Goal: Information Seeking & Learning: Learn about a topic

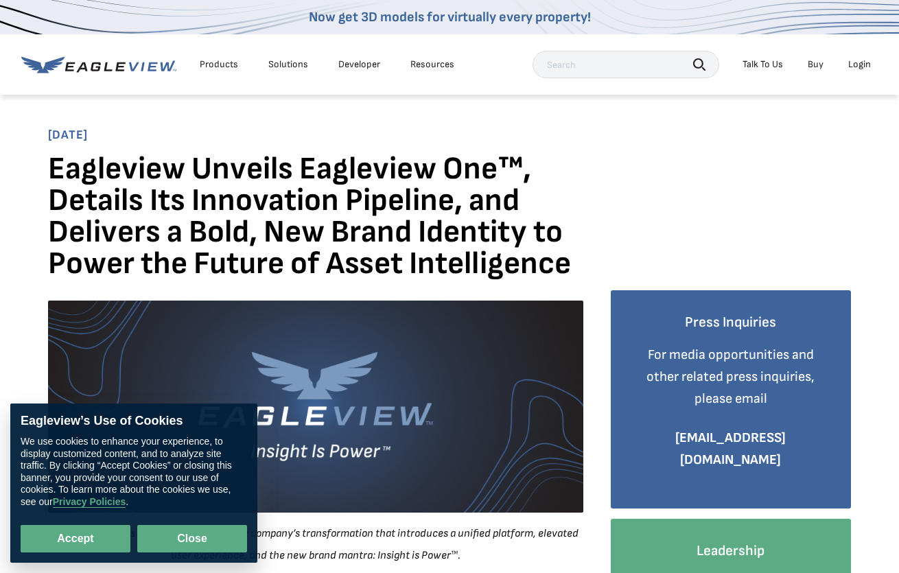
click at [187, 527] on button "Close" at bounding box center [192, 538] width 110 height 27
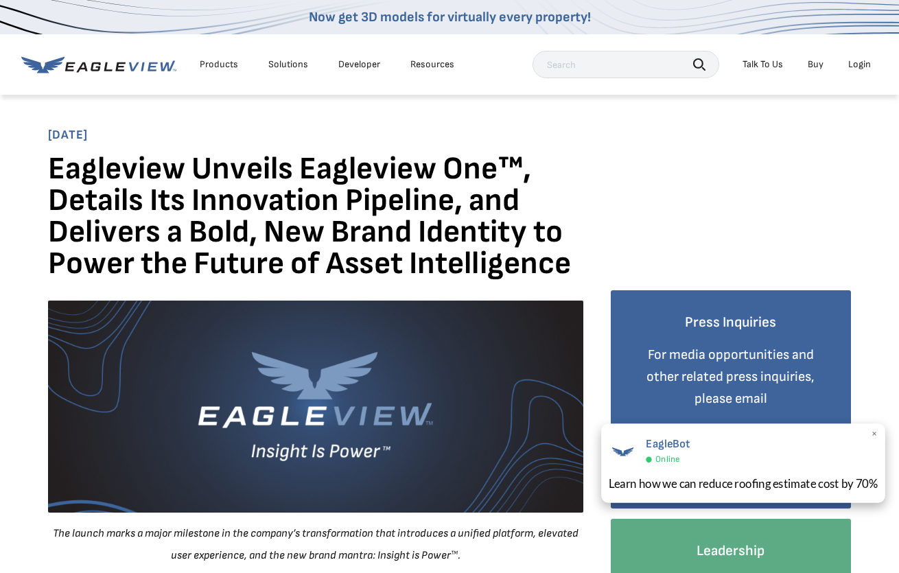
click at [647, 475] on div "Learn how we can reduce roofing estimate cost by 70%" at bounding box center [743, 483] width 270 height 17
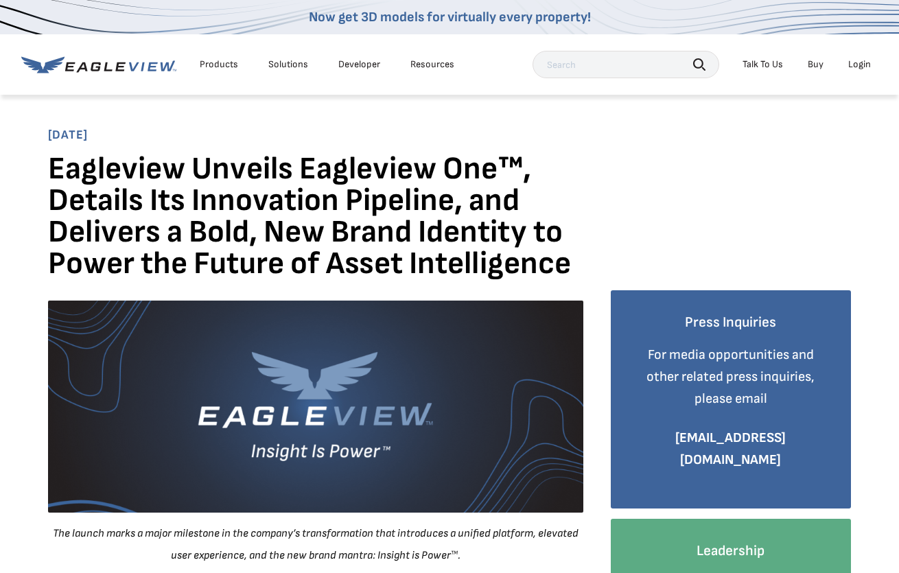
click at [281, 66] on div "Solutions" at bounding box center [288, 64] width 40 height 12
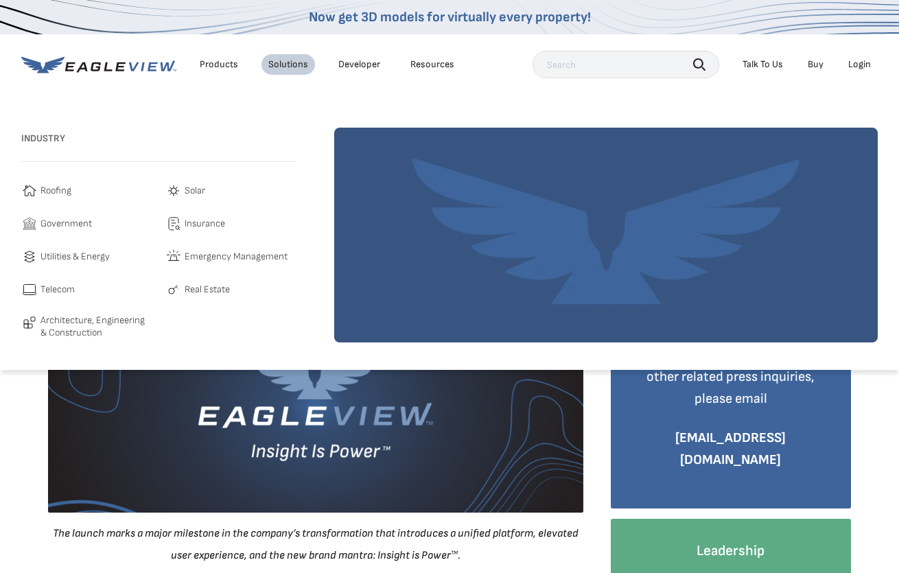
click at [421, 63] on div "Resources" at bounding box center [432, 64] width 44 height 12
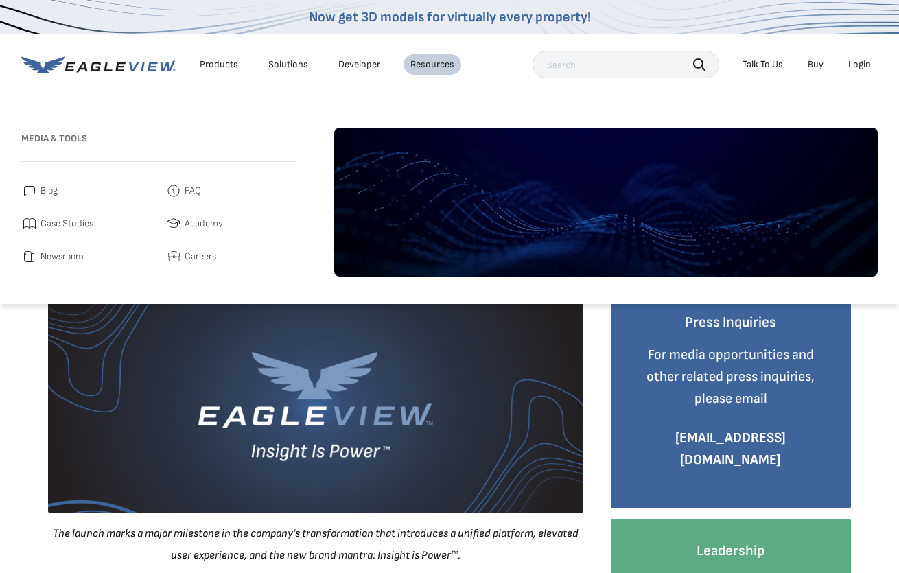
click at [421, 63] on div "Resources" at bounding box center [432, 64] width 44 height 12
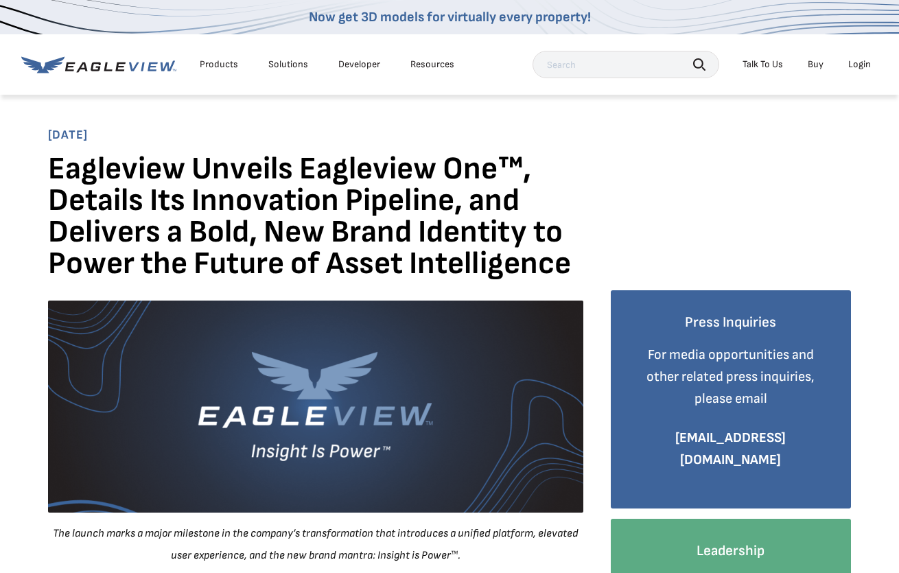
click at [421, 63] on div "Resources" at bounding box center [432, 64] width 44 height 12
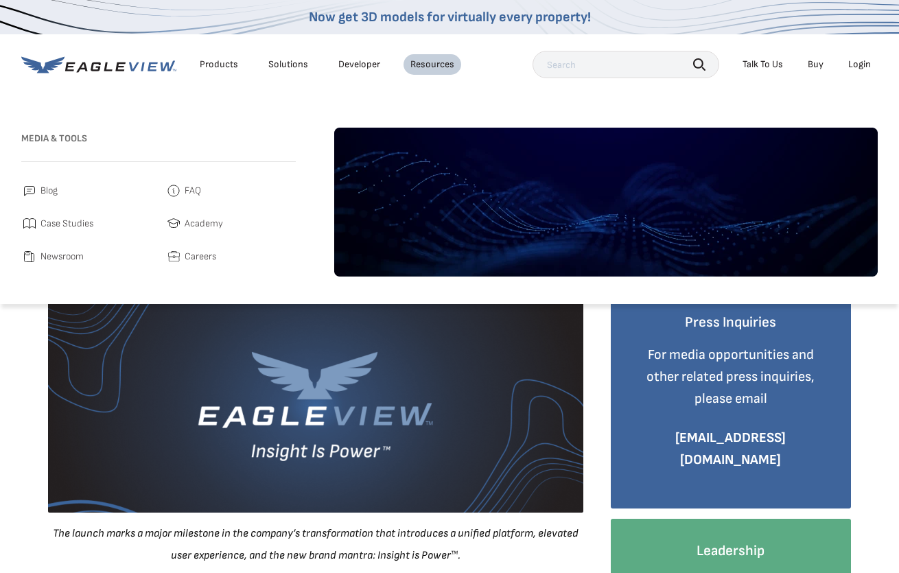
click at [220, 64] on div "Products" at bounding box center [219, 64] width 38 height 12
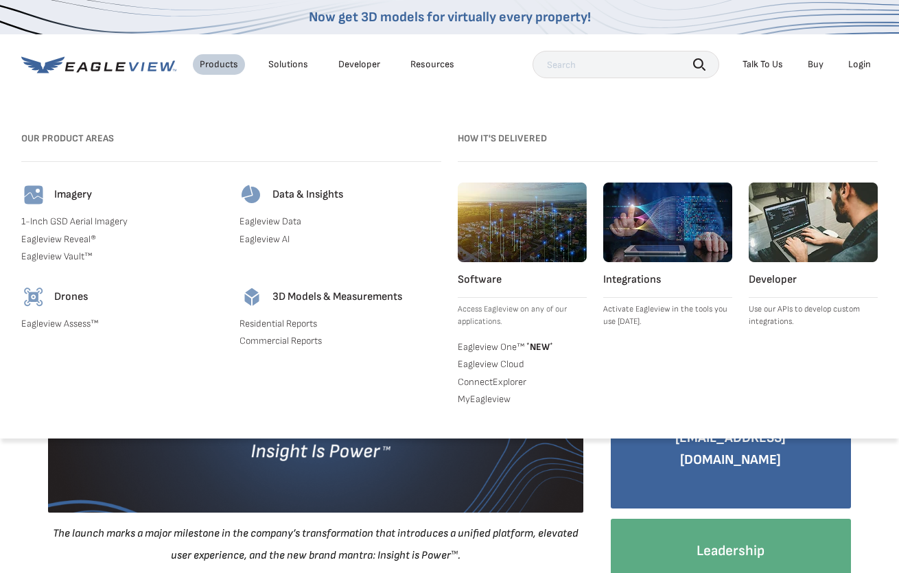
click at [761, 65] on div "Talk To Us" at bounding box center [762, 64] width 40 height 12
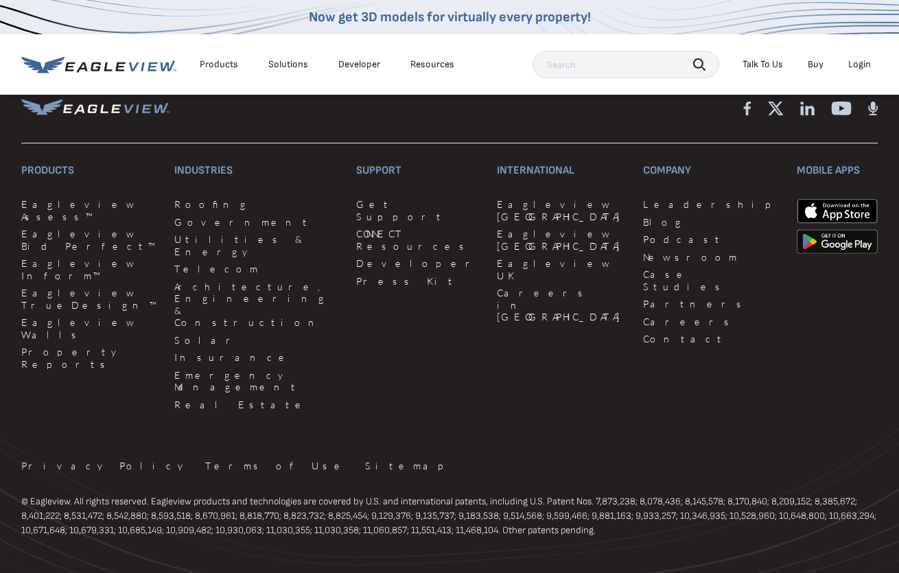
scroll to position [2537, 0]
click at [643, 204] on link "Leadership" at bounding box center [711, 204] width 137 height 12
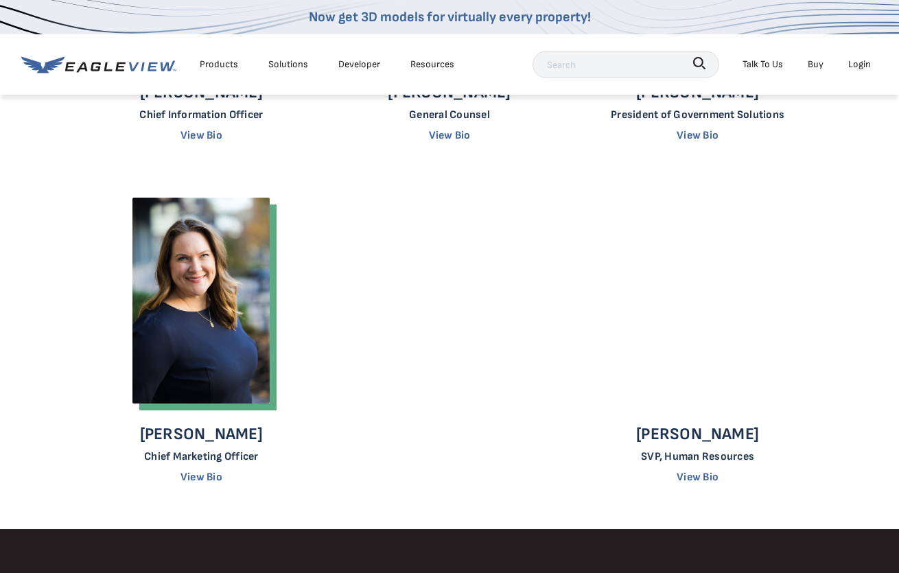
scroll to position [967, 0]
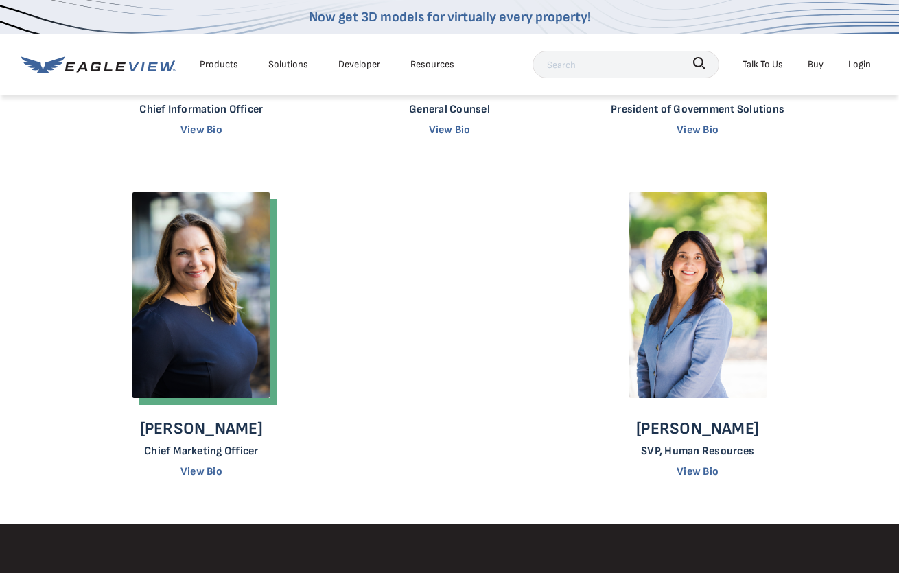
click at [182, 327] on img at bounding box center [200, 295] width 137 height 206
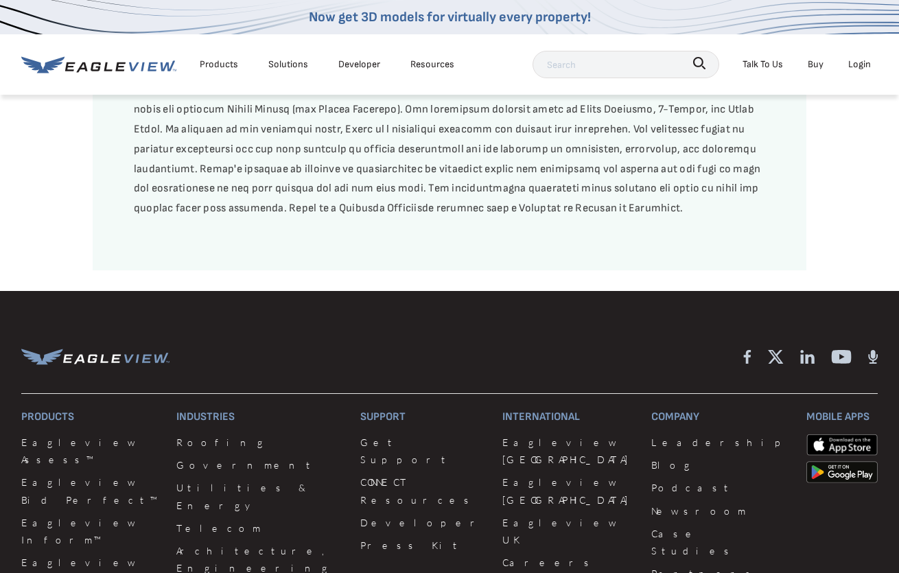
scroll to position [1650, 0]
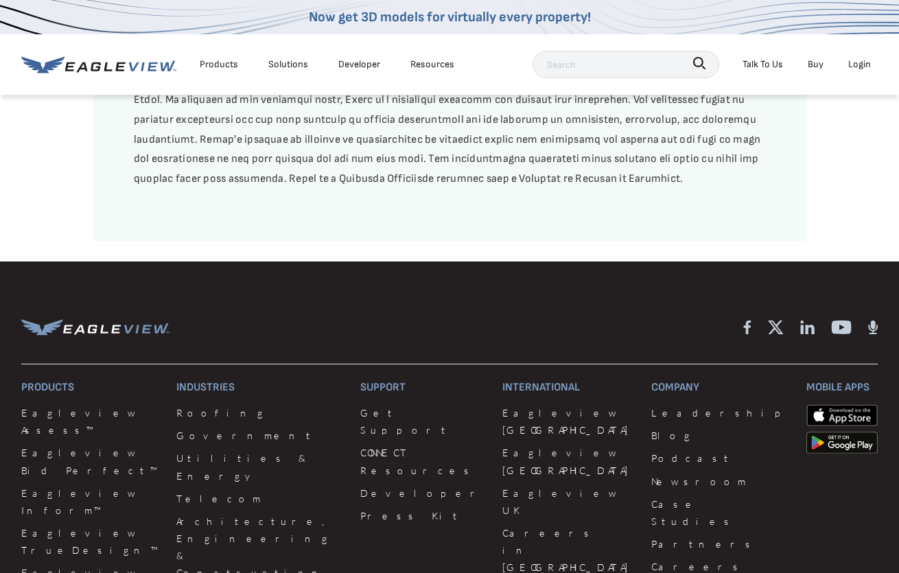
click at [807, 332] on icon at bounding box center [809, 330] width 9 height 10
